Goal: Browse casually

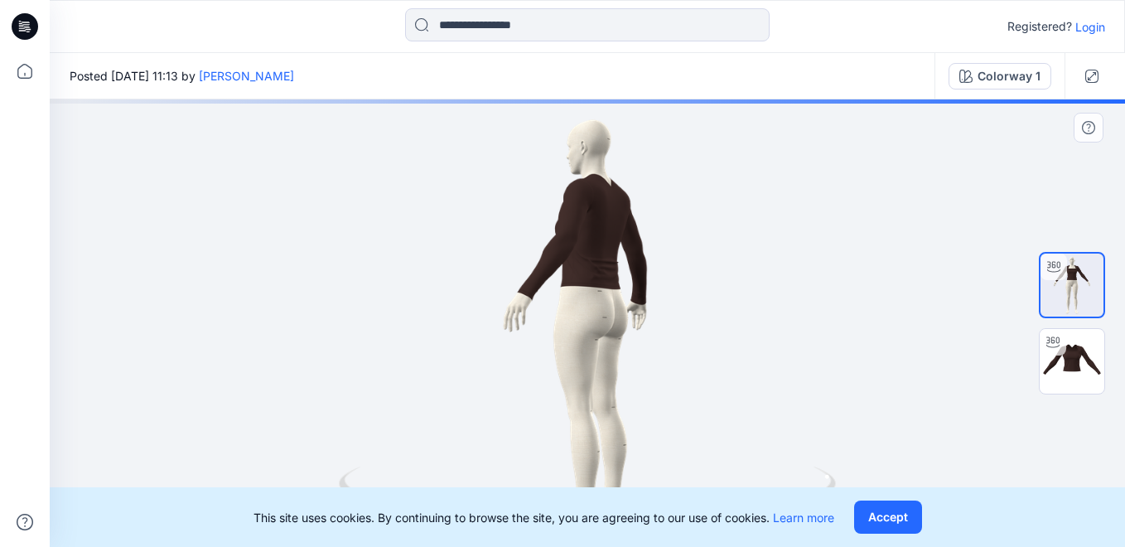
drag, startPoint x: 730, startPoint y: 283, endPoint x: 571, endPoint y: 269, distance: 159.6
click at [571, 269] on div at bounding box center [587, 322] width 1075 height 447
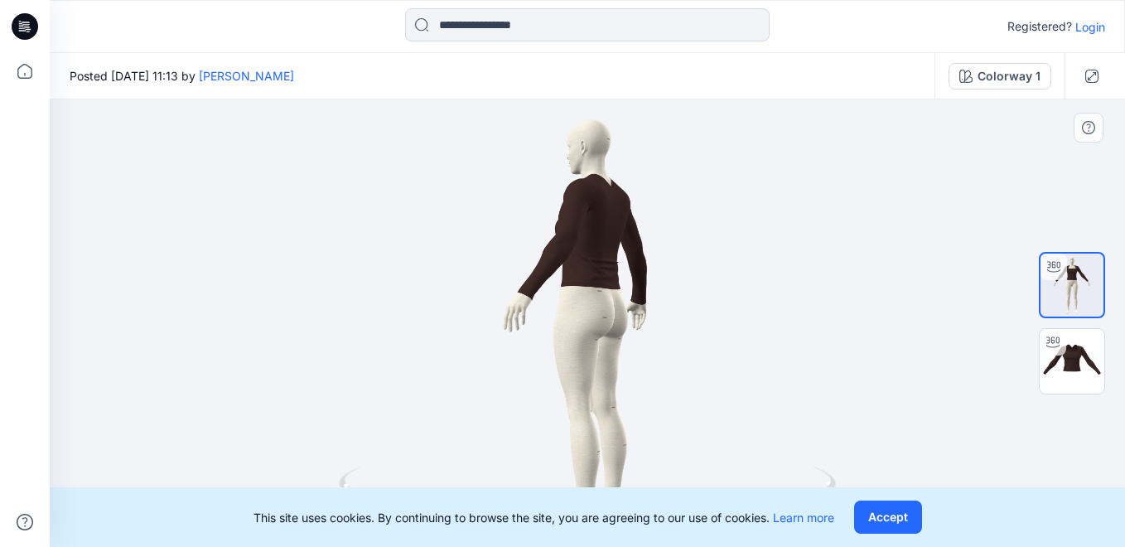
click at [641, 315] on div at bounding box center [587, 322] width 1075 height 447
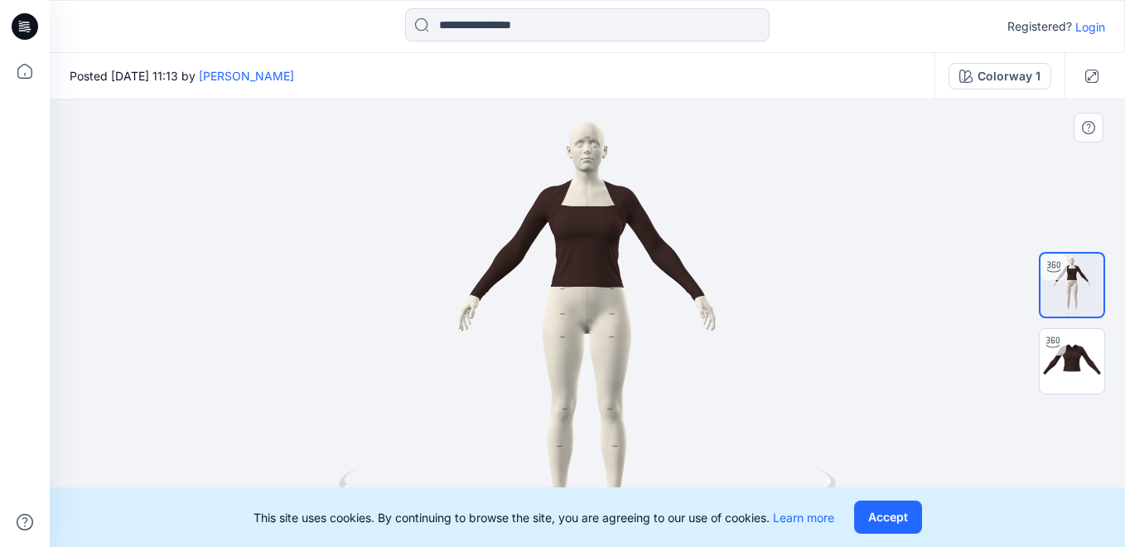
drag, startPoint x: 629, startPoint y: 253, endPoint x: 364, endPoint y: 277, distance: 266.2
click at [364, 277] on div at bounding box center [587, 322] width 1075 height 447
drag, startPoint x: 612, startPoint y: 193, endPoint x: 610, endPoint y: 276, distance: 82.9
click at [609, 276] on div at bounding box center [587, 322] width 1075 height 447
click at [1070, 356] on img at bounding box center [1071, 361] width 65 height 65
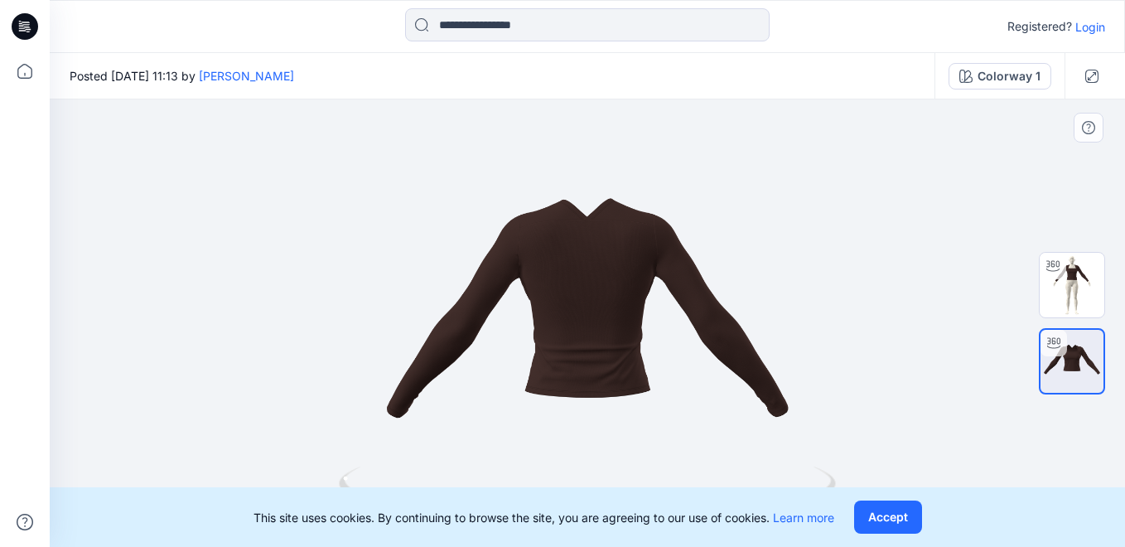
drag, startPoint x: 600, startPoint y: 282, endPoint x: 403, endPoint y: 330, distance: 203.7
click at [403, 330] on div at bounding box center [587, 322] width 1075 height 447
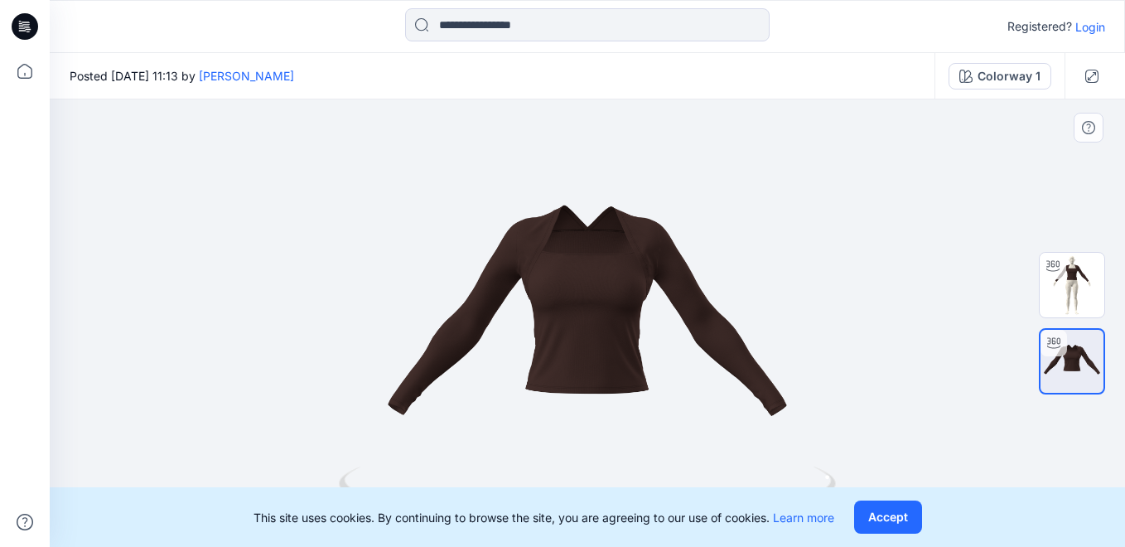
drag, startPoint x: 617, startPoint y: 369, endPoint x: 395, endPoint y: 359, distance: 222.2
click at [395, 359] on div at bounding box center [587, 322] width 1075 height 447
click at [888, 518] on button "Accept" at bounding box center [888, 516] width 68 height 33
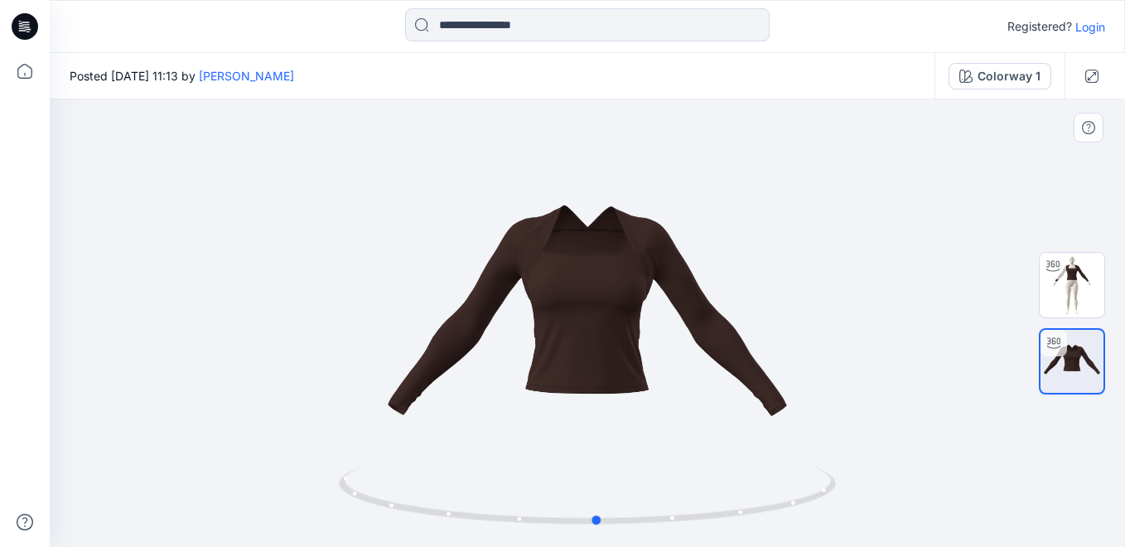
drag, startPoint x: 556, startPoint y: 407, endPoint x: 492, endPoint y: 263, distance: 156.8
click at [492, 263] on div at bounding box center [587, 322] width 1075 height 447
click at [1054, 284] on img at bounding box center [1071, 285] width 65 height 65
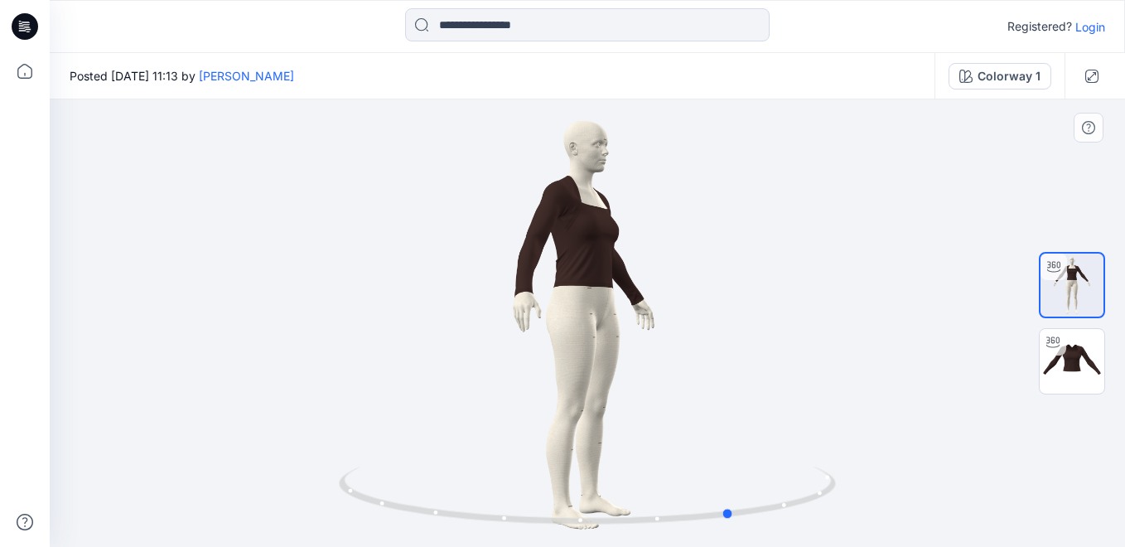
drag, startPoint x: 580, startPoint y: 246, endPoint x: 740, endPoint y: 246, distance: 160.7
click at [740, 246] on div at bounding box center [587, 322] width 1075 height 447
click at [748, 247] on div at bounding box center [587, 322] width 1075 height 447
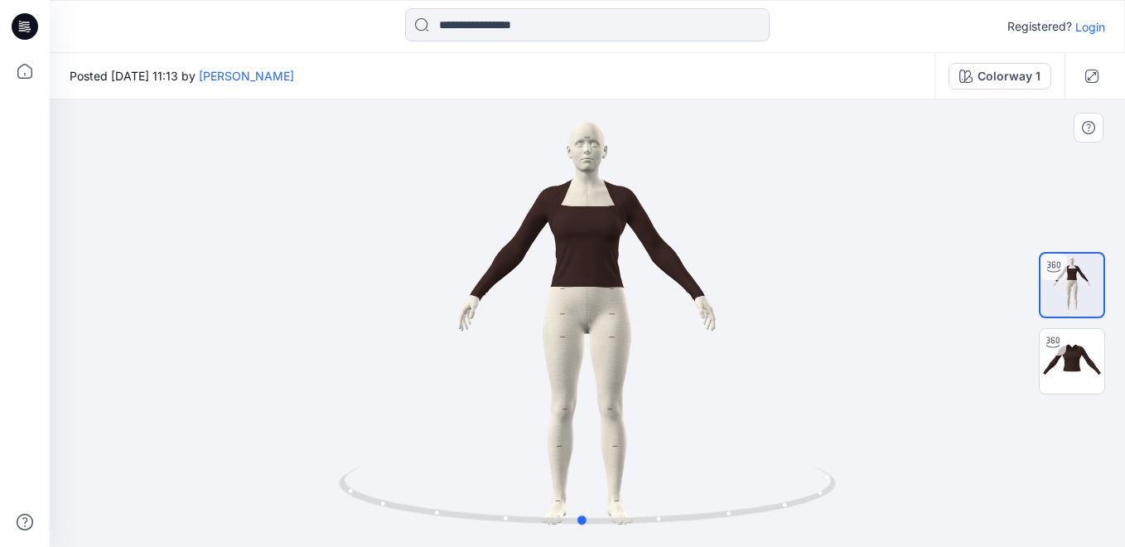
drag, startPoint x: 538, startPoint y: 267, endPoint x: 364, endPoint y: 276, distance: 174.2
click at [364, 276] on div at bounding box center [587, 322] width 1075 height 447
